Goal: Information Seeking & Learning: Learn about a topic

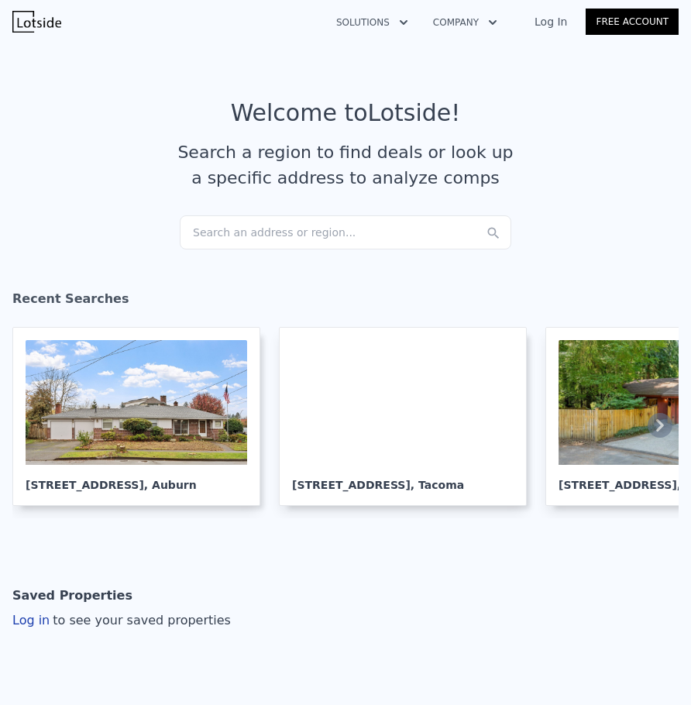
click at [294, 232] on div "Search an address or region..." at bounding box center [346, 232] width 332 height 34
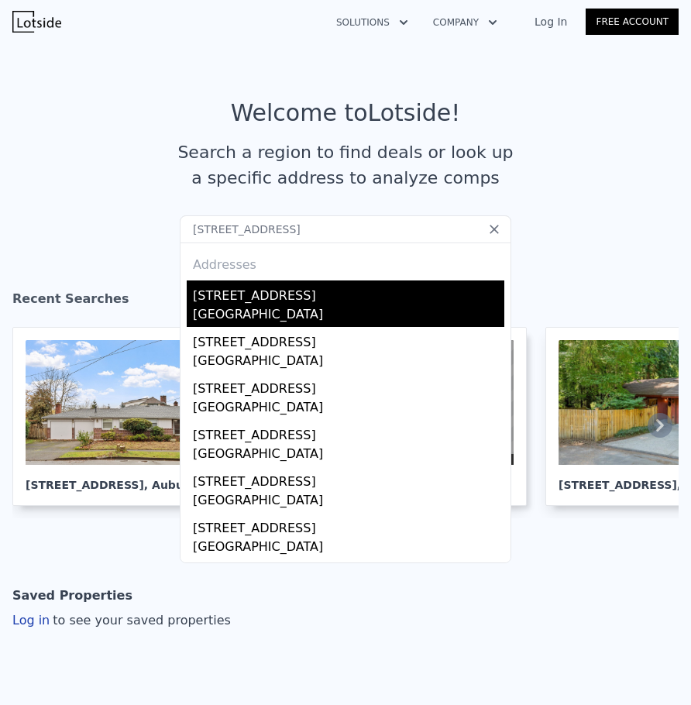
type input "32349 9th Ave S, Federal Way, WA 98003, USA"
click at [270, 308] on div "[GEOGRAPHIC_DATA]" at bounding box center [348, 316] width 311 height 22
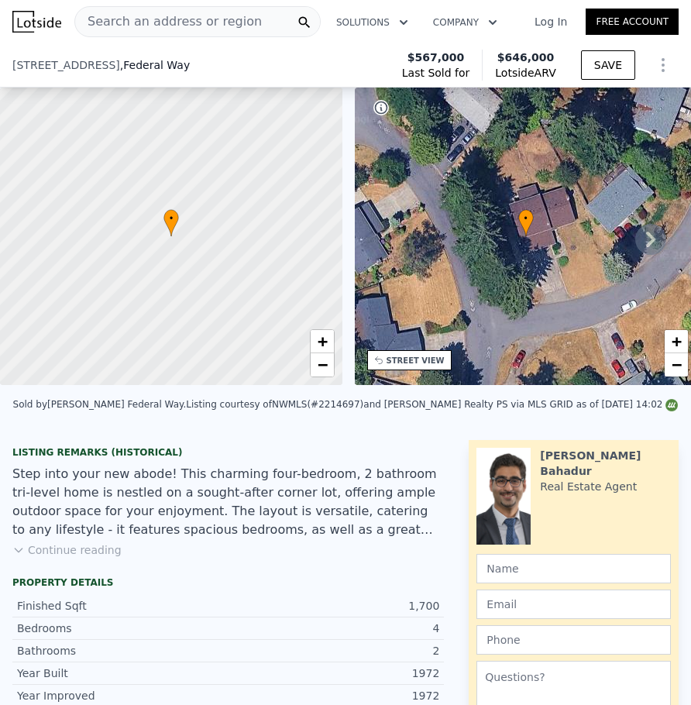
scroll to position [459, 0]
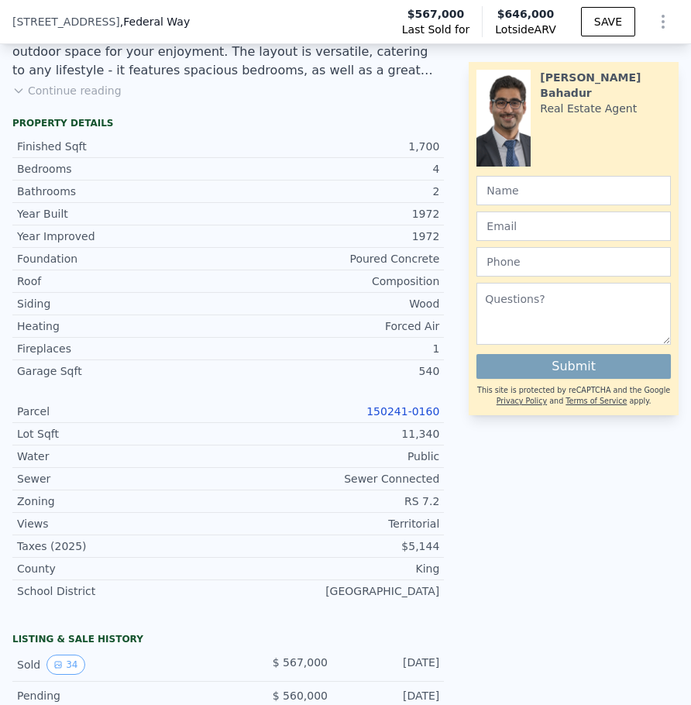
click at [392, 418] on link "150241-0160" at bounding box center [402, 411] width 73 height 12
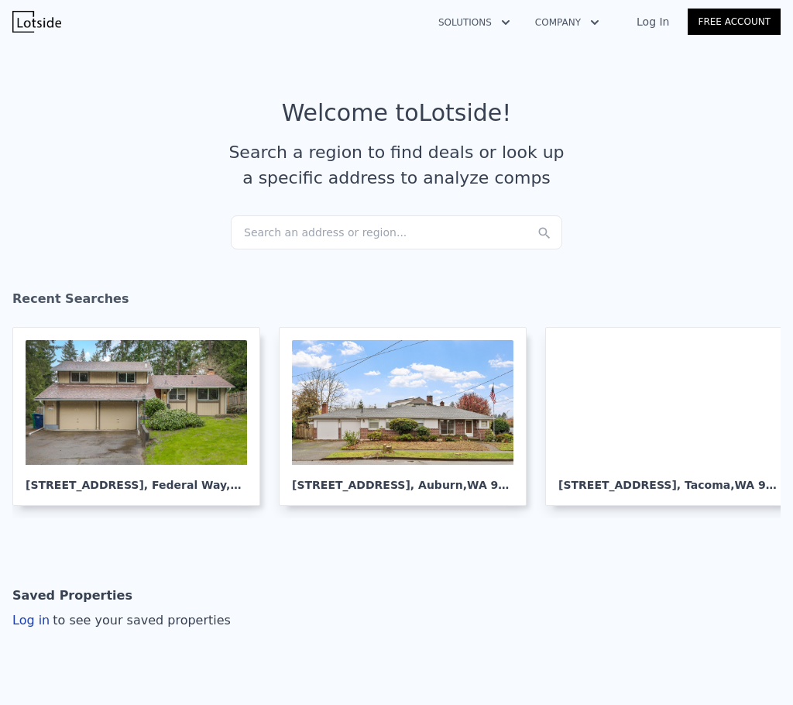
click at [296, 234] on div "Search an address or region..." at bounding box center [397, 232] width 332 height 34
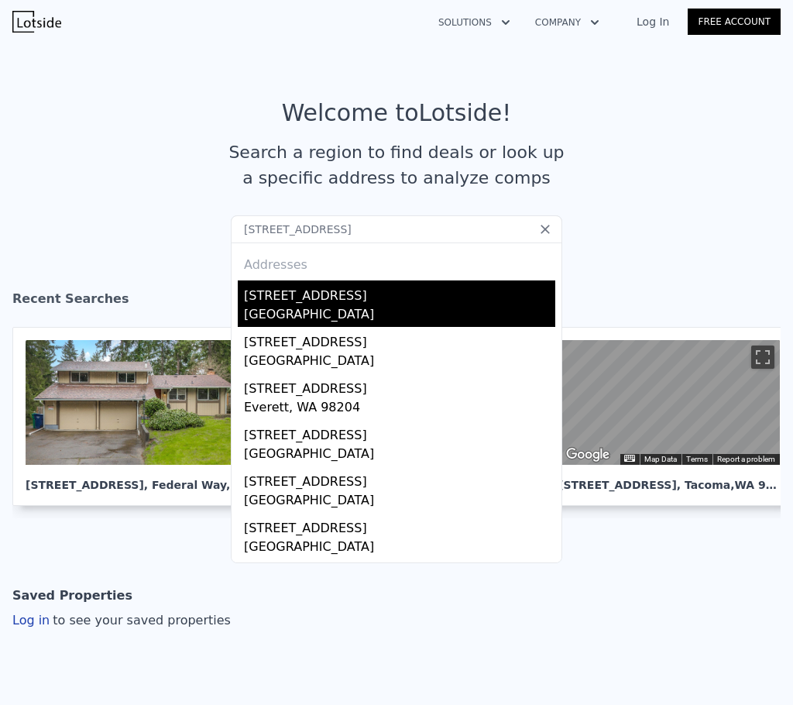
type input "[STREET_ADDRESS]"
click at [301, 292] on div "[STREET_ADDRESS]" at bounding box center [399, 292] width 311 height 25
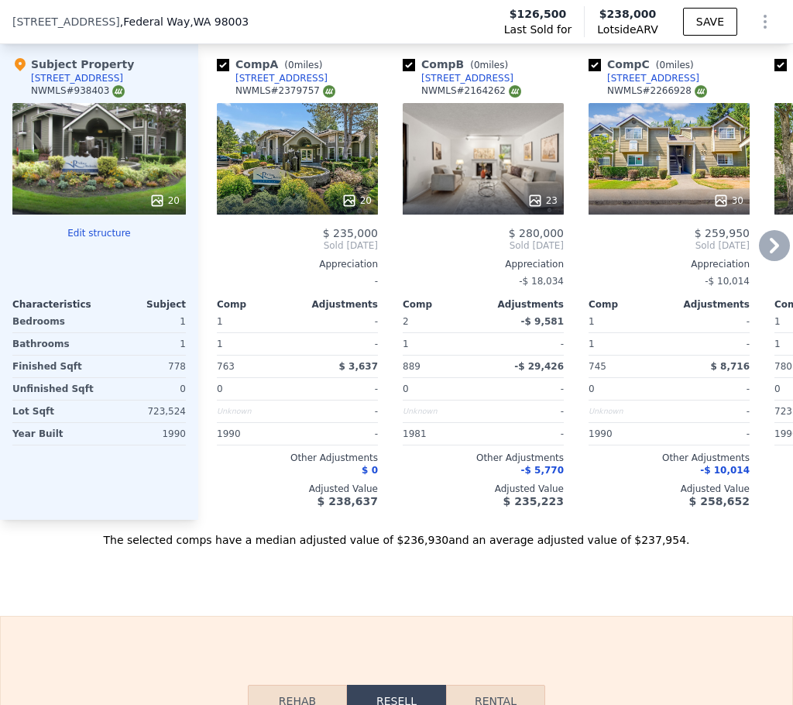
click at [352, 208] on icon at bounding box center [349, 200] width 15 height 15
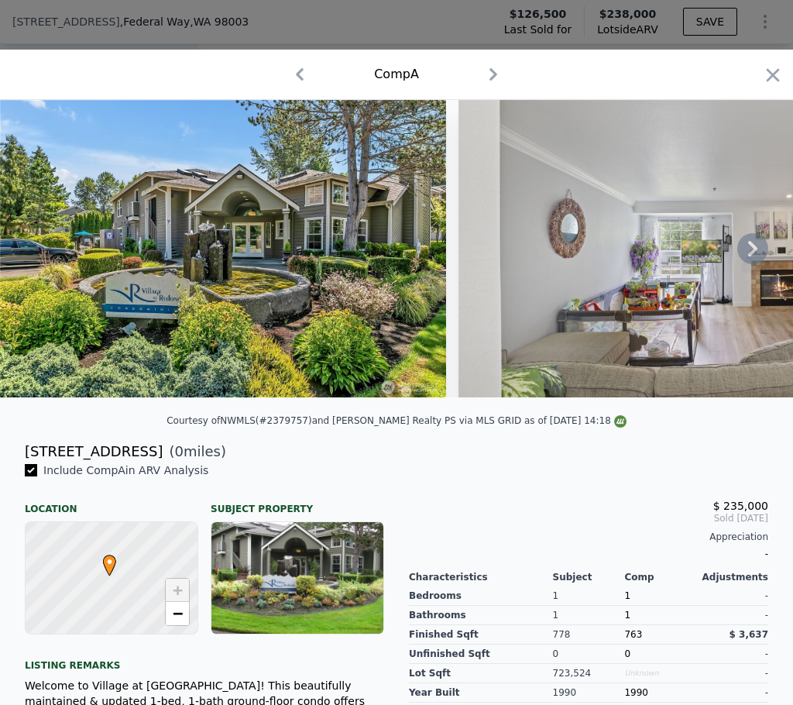
click at [752, 260] on icon at bounding box center [753, 248] width 31 height 31
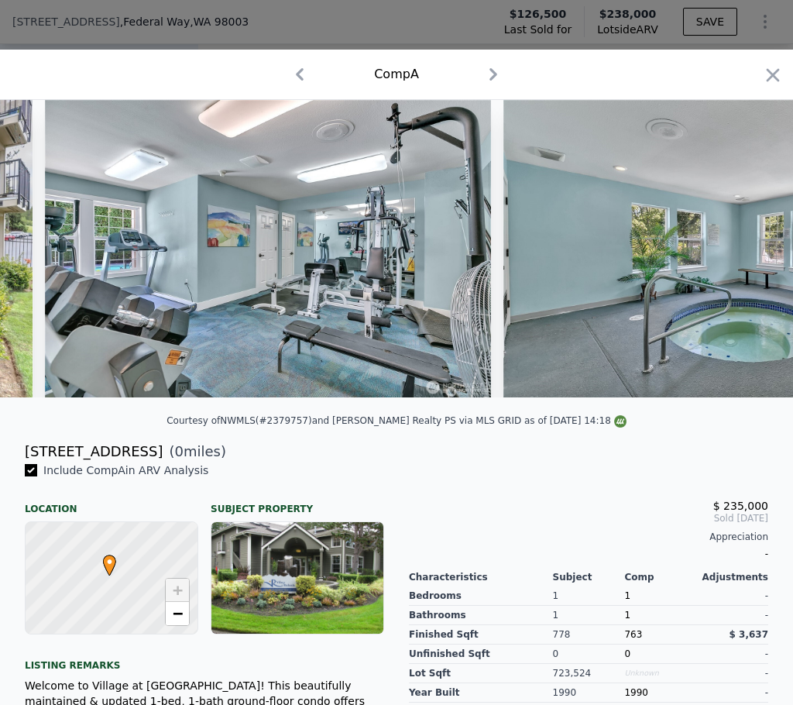
scroll to position [0, 5275]
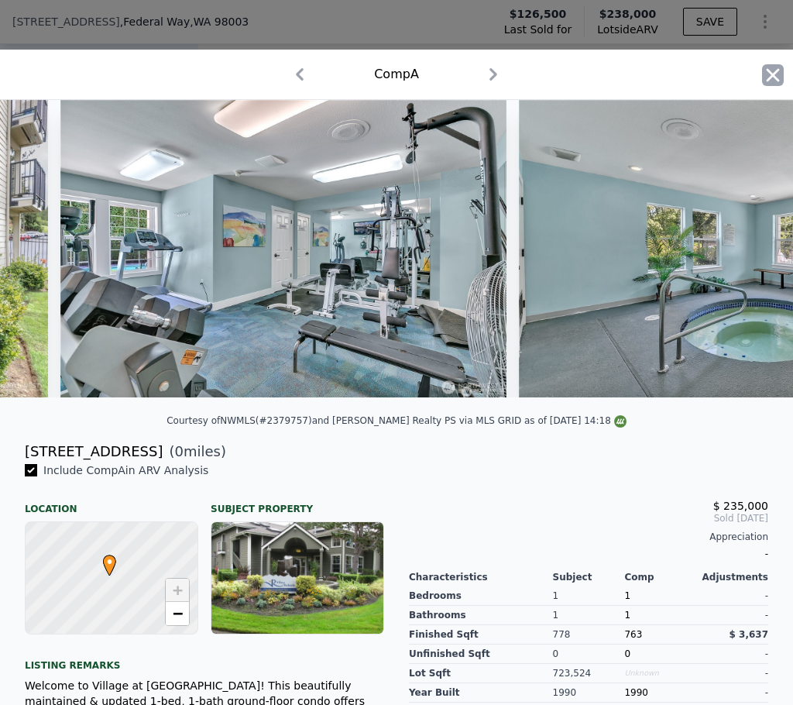
click at [765, 77] on icon "button" at bounding box center [773, 75] width 22 height 22
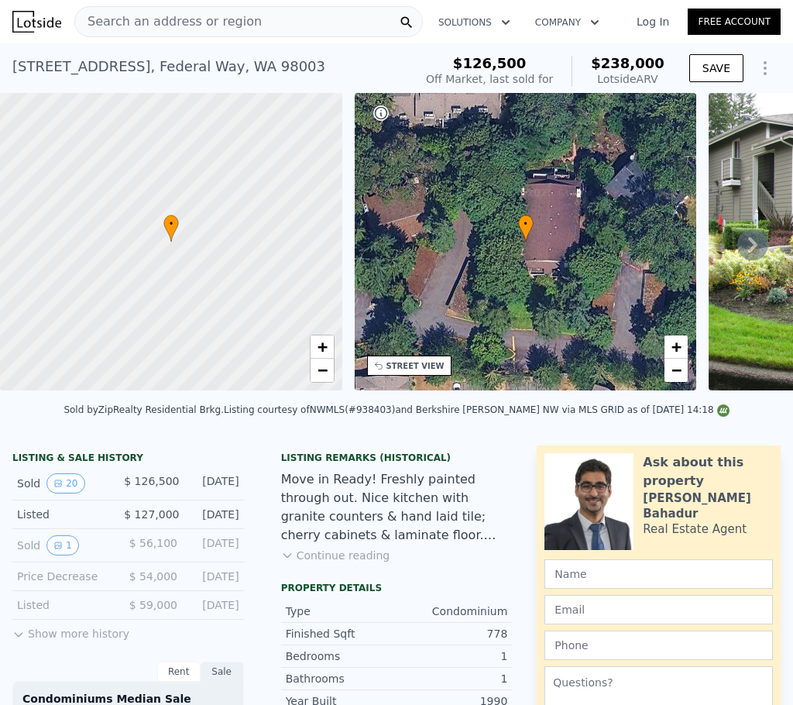
click at [240, 28] on div "Search an address or region" at bounding box center [248, 21] width 349 height 31
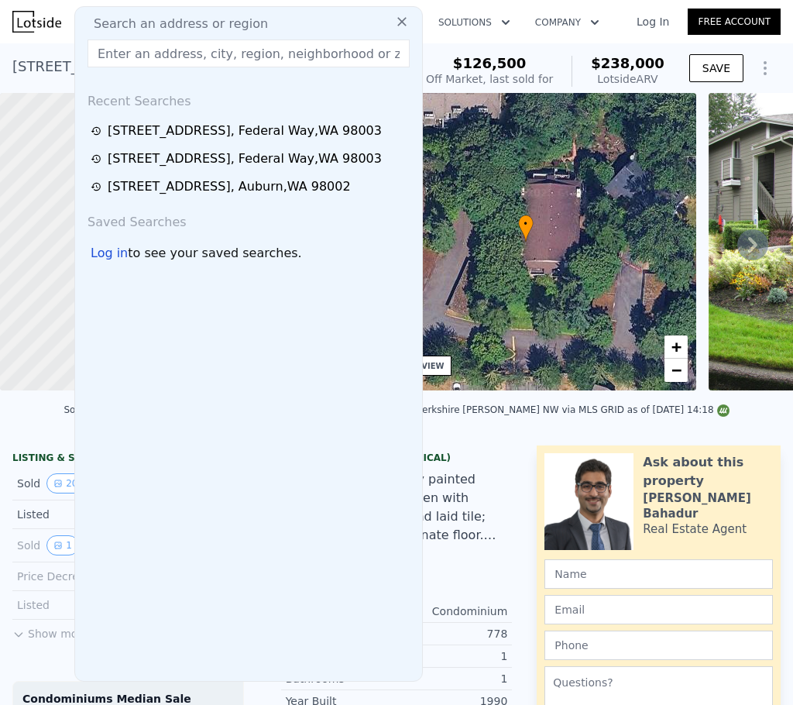
click at [212, 50] on input "text" at bounding box center [249, 54] width 322 height 28
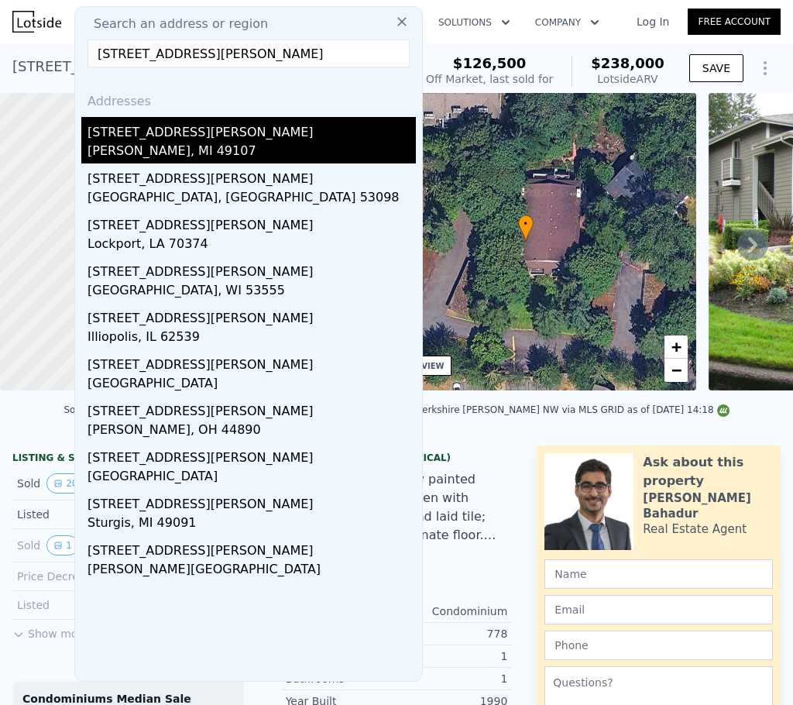
type input "[STREET_ADDRESS][PERSON_NAME]"
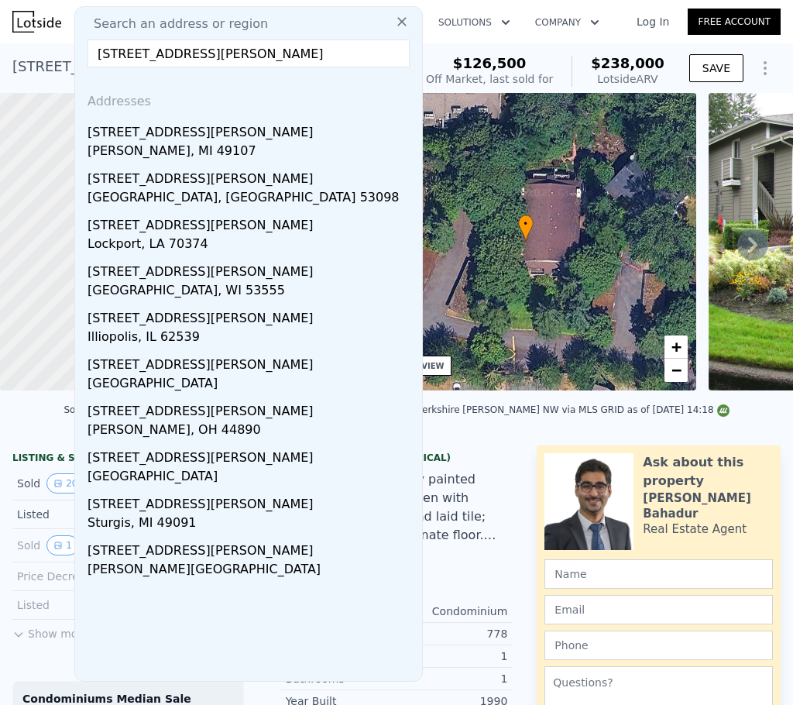
drag, startPoint x: 157, startPoint y: 129, endPoint x: 234, endPoint y: 98, distance: 83.0
click at [160, 129] on div "[STREET_ADDRESS][PERSON_NAME]" at bounding box center [252, 129] width 329 height 25
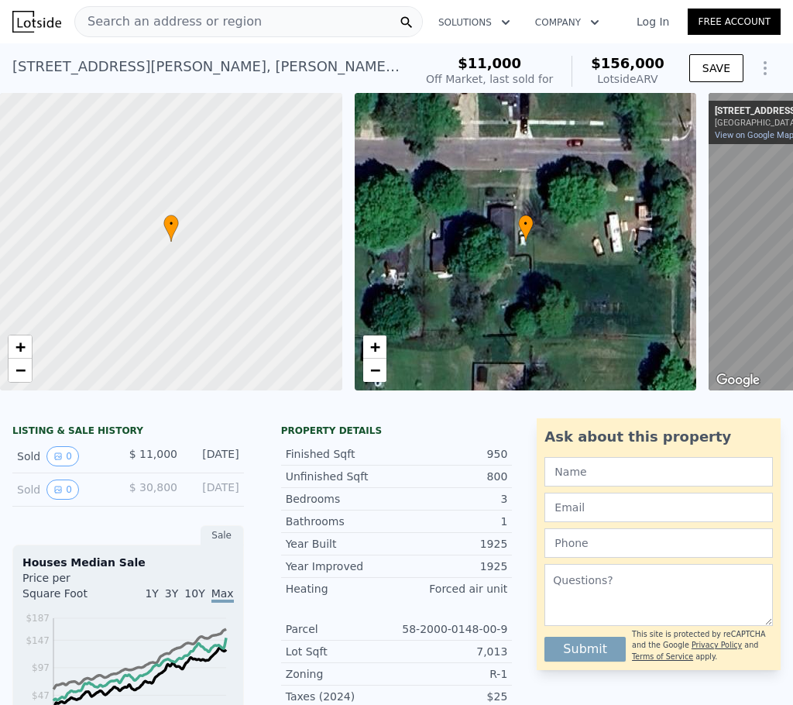
click at [160, 24] on span "Search an address or region" at bounding box center [168, 21] width 187 height 19
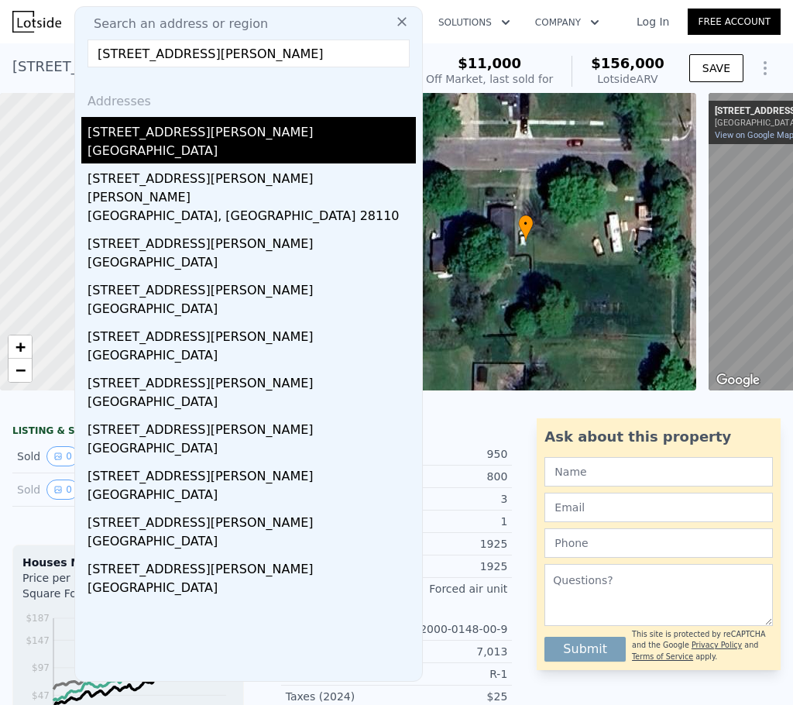
type input "[STREET_ADDRESS][PERSON_NAME]"
click at [194, 148] on div "[GEOGRAPHIC_DATA]" at bounding box center [252, 153] width 329 height 22
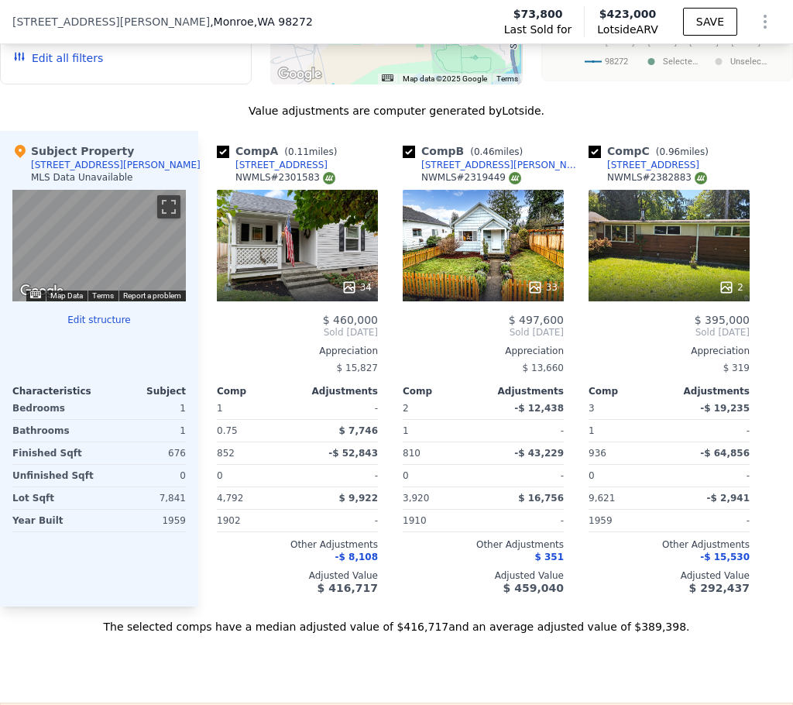
scroll to position [0, 12]
click at [722, 292] on icon at bounding box center [727, 287] width 10 height 10
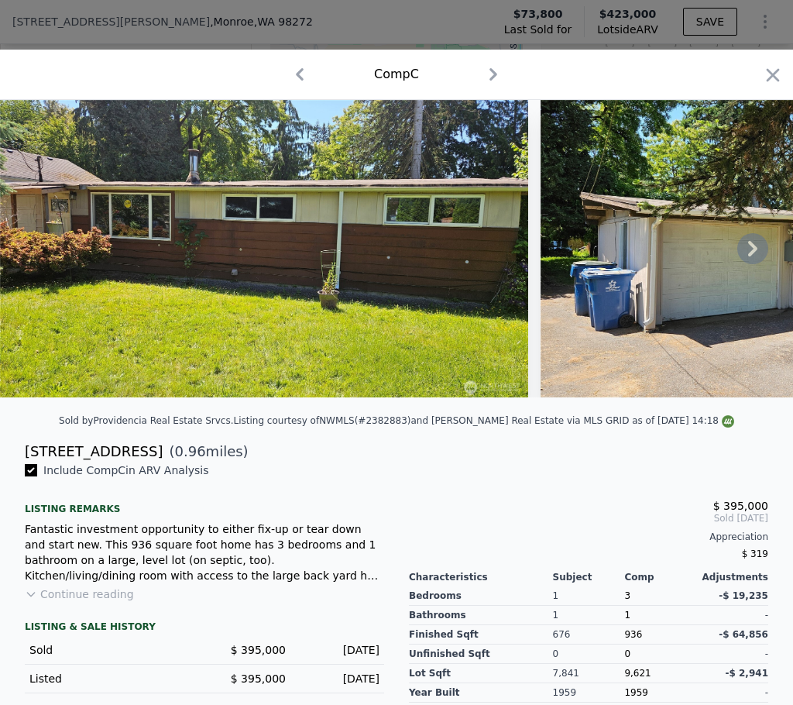
click at [738, 251] on icon at bounding box center [753, 248] width 31 height 31
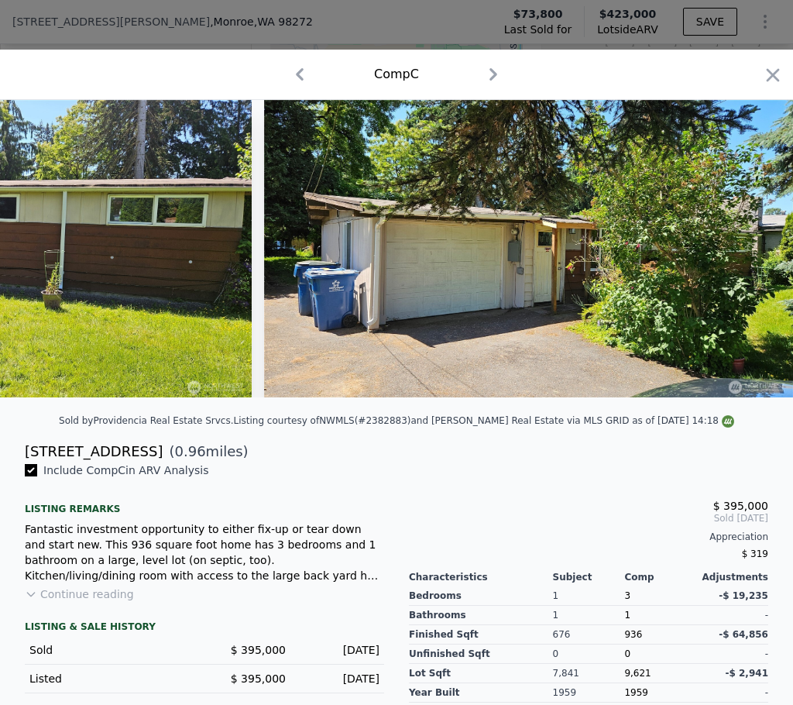
scroll to position [0, 63]
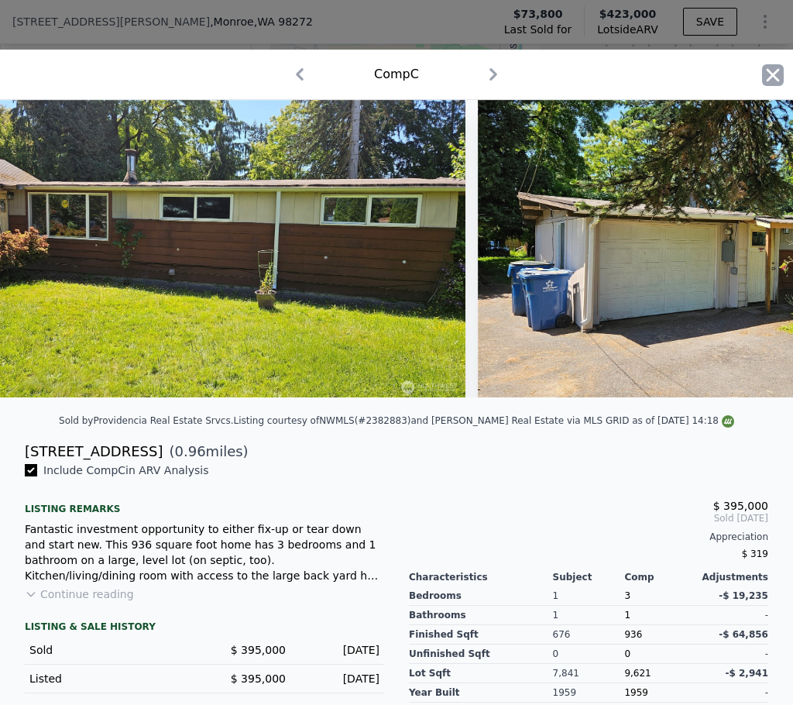
click at [762, 77] on icon "button" at bounding box center [773, 75] width 22 height 22
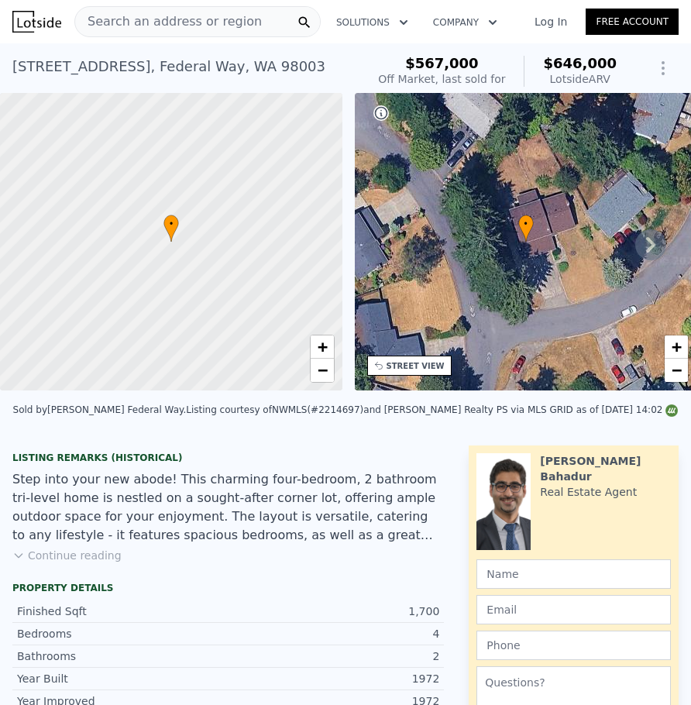
click at [253, 24] on div "Search an address or region" at bounding box center [197, 21] width 246 height 31
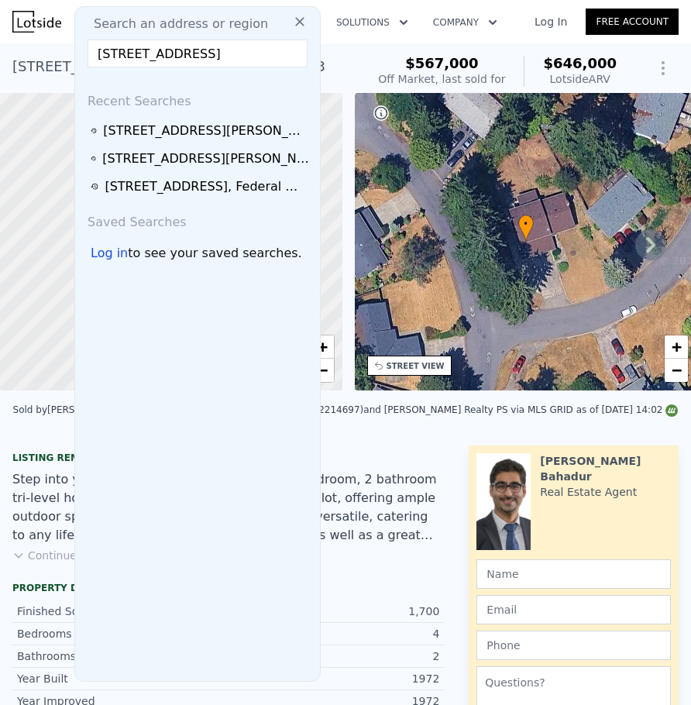
scroll to position [0, 58]
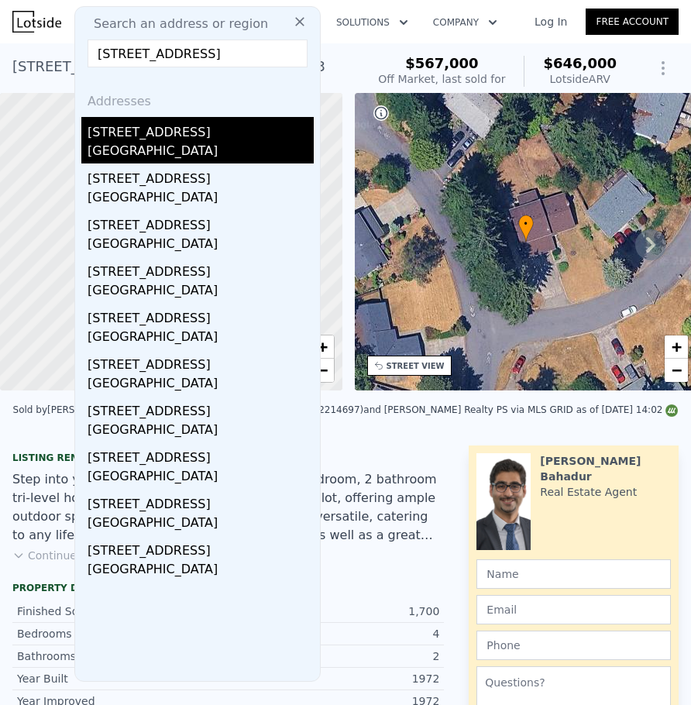
type input "12628 72nd Ave NE, Kirkland, WA 98034, USA"
click at [204, 143] on div "Kirkland, WA 98034" at bounding box center [201, 153] width 226 height 22
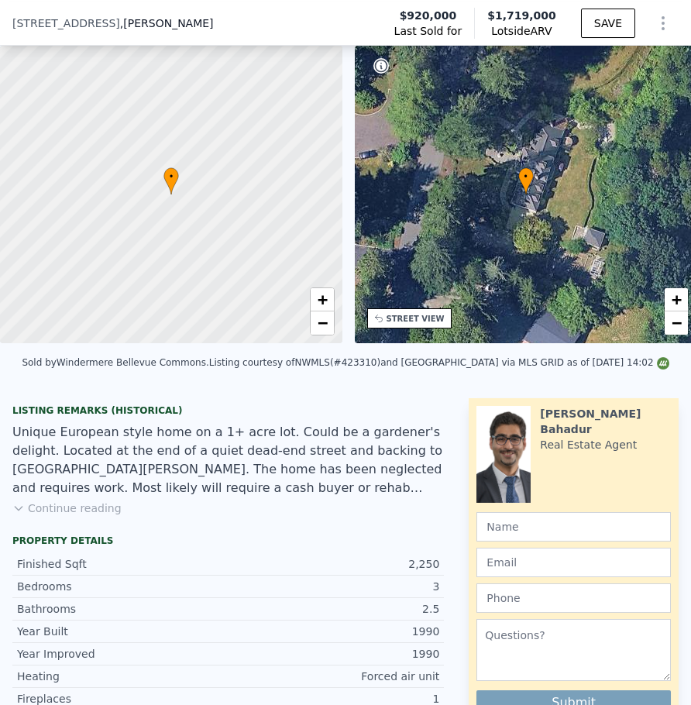
scroll to position [227, 0]
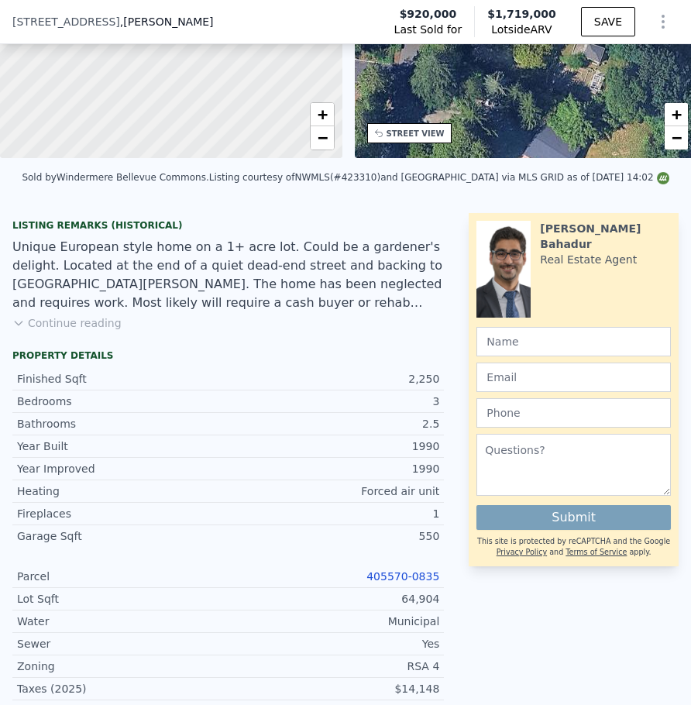
click at [382, 583] on link "405570-0835" at bounding box center [402, 576] width 73 height 12
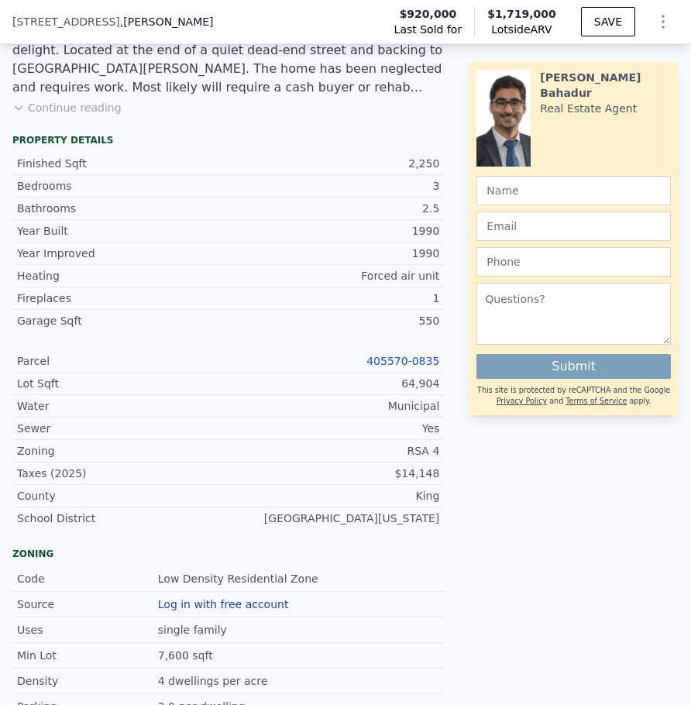
scroll to position [459, 0]
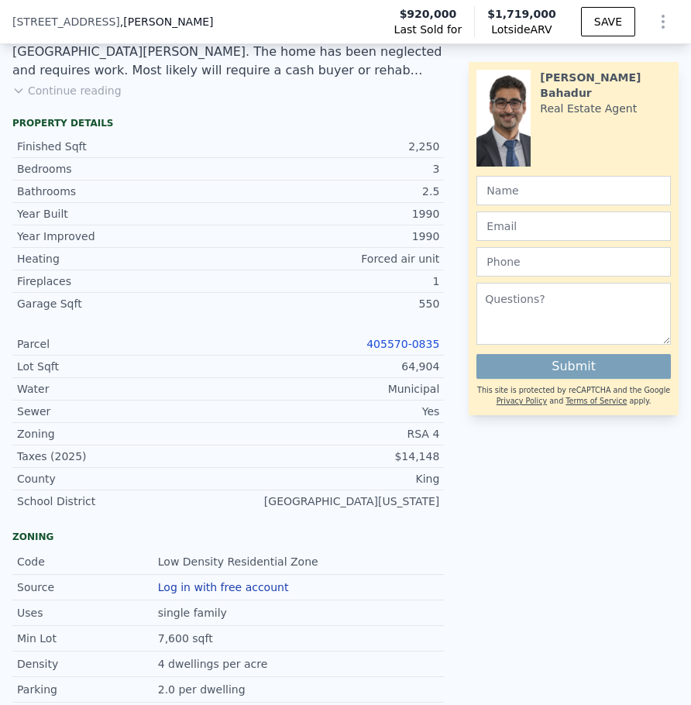
click at [412, 350] on link "405570-0835" at bounding box center [402, 344] width 73 height 12
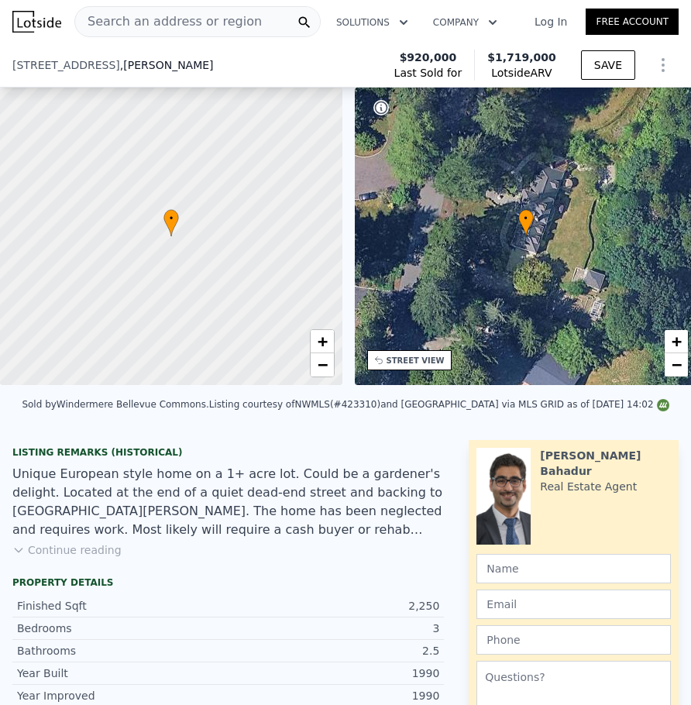
scroll to position [304, 0]
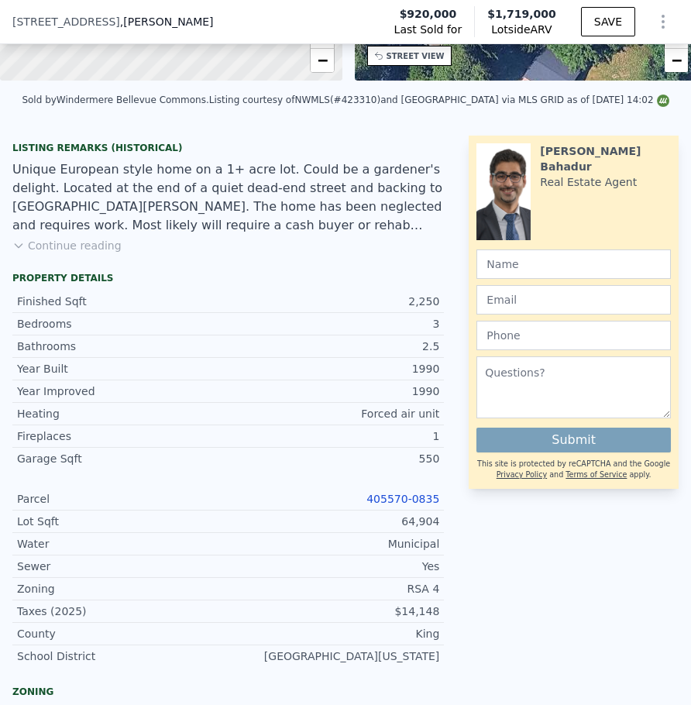
click at [392, 505] on link "405570-0835" at bounding box center [402, 499] width 73 height 12
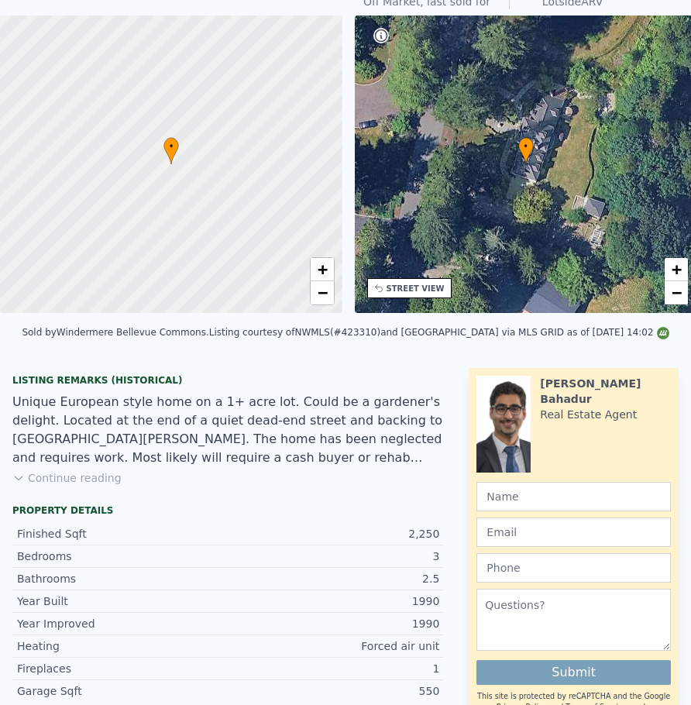
scroll to position [5, 0]
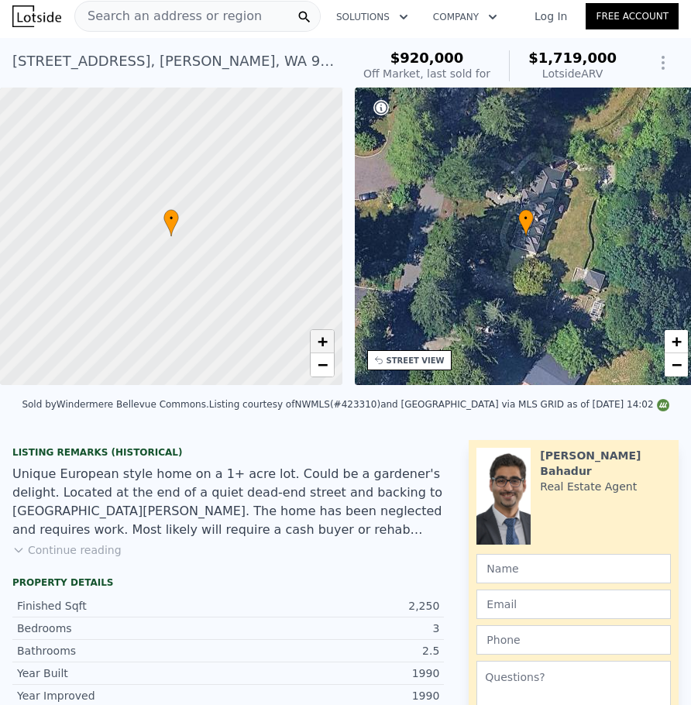
click at [318, 344] on span "+" at bounding box center [322, 341] width 10 height 19
click at [318, 360] on span "−" at bounding box center [322, 364] width 10 height 19
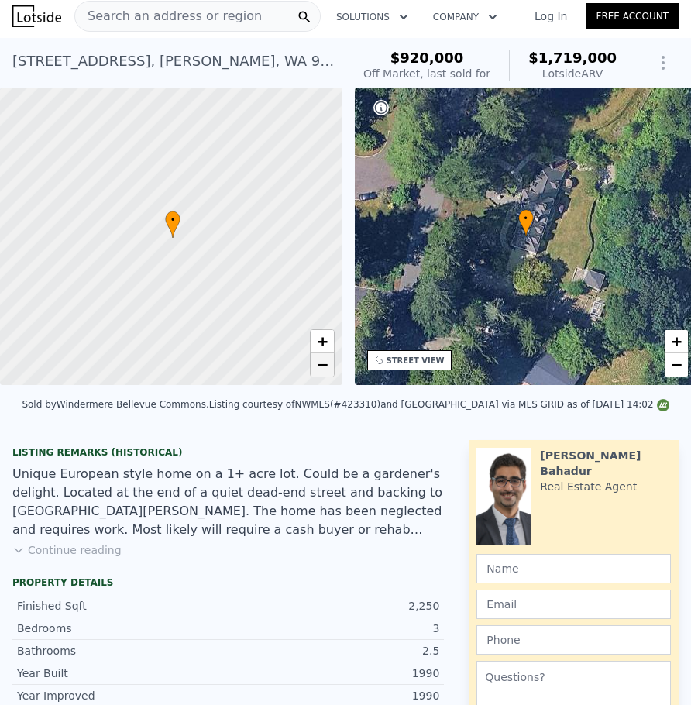
click at [318, 360] on span "−" at bounding box center [322, 364] width 10 height 19
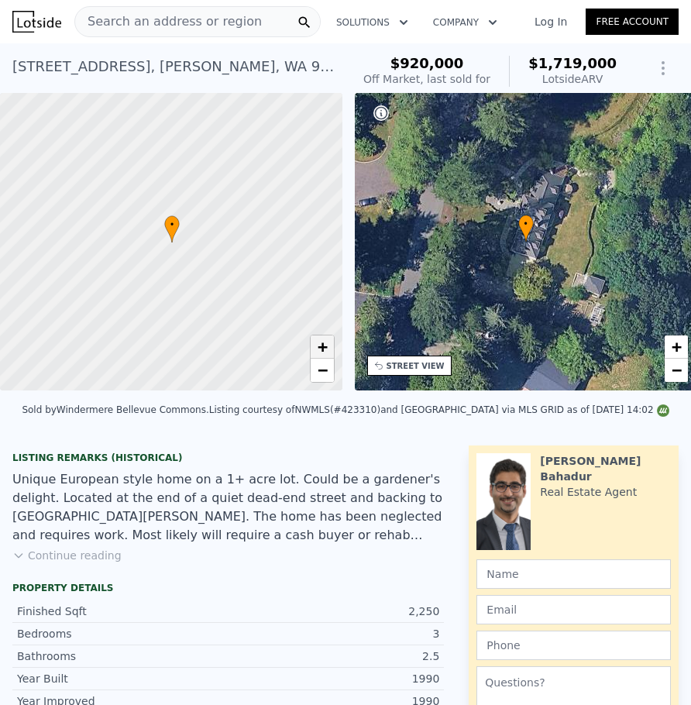
click at [316, 355] on link "+" at bounding box center [322, 346] width 23 height 23
click at [319, 349] on span "+" at bounding box center [322, 346] width 10 height 19
click at [327, 373] on span "−" at bounding box center [322, 369] width 10 height 19
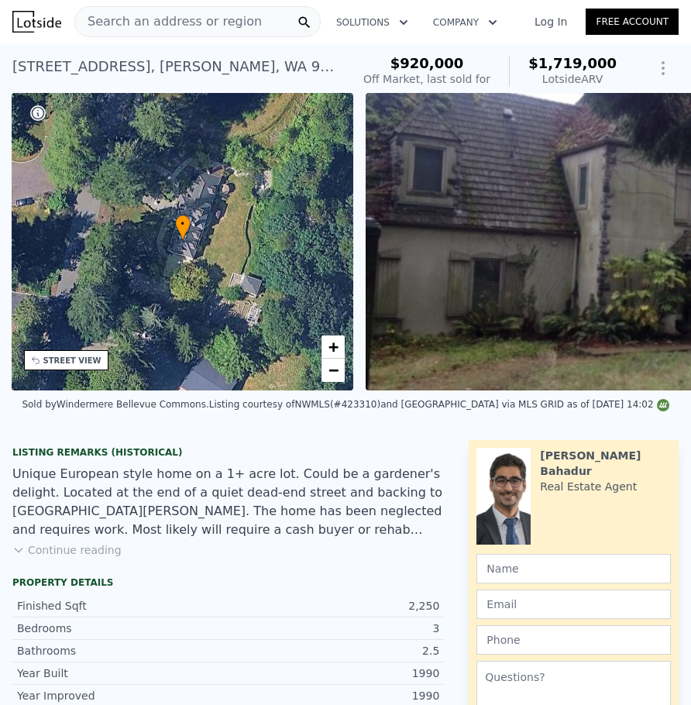
scroll to position [0, 361]
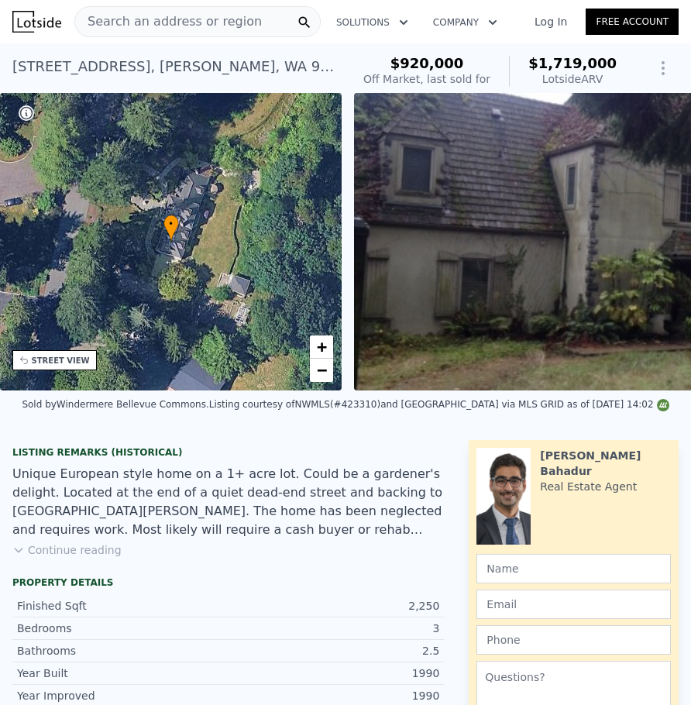
click at [390, 428] on div "Sold by Windermere Bellevue Commons . Listing courtesy of NWMLS (#423310) and W…" at bounding box center [345, 409] width 691 height 37
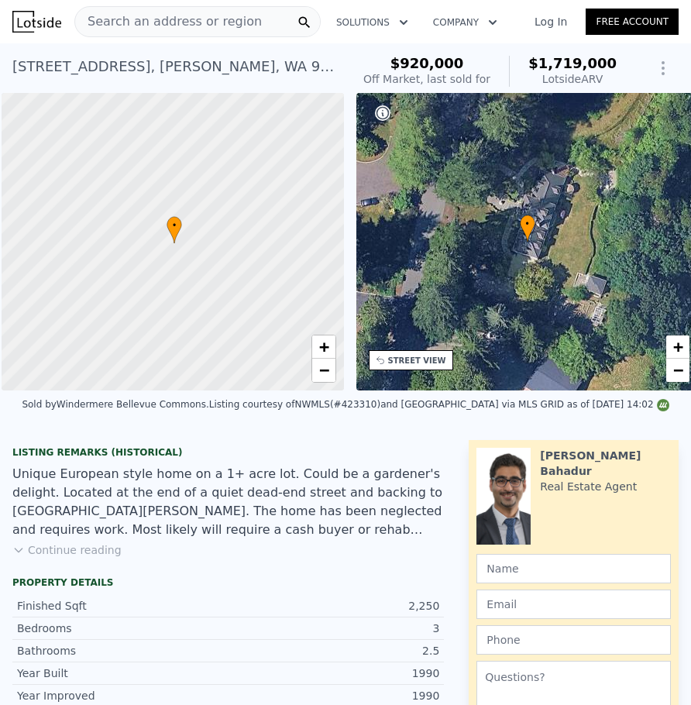
scroll to position [0, 6]
